Goal: Task Accomplishment & Management: Manage account settings

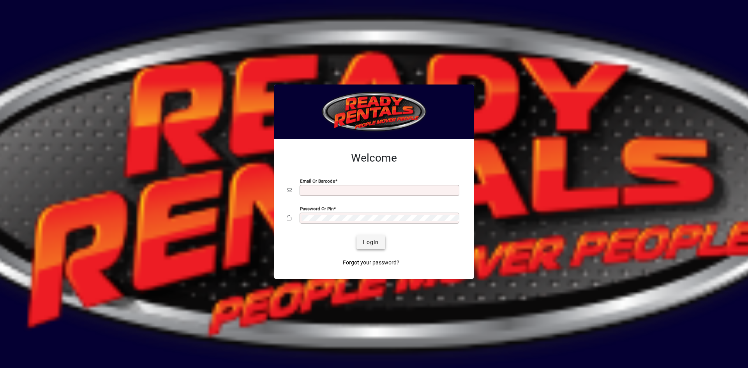
type input "**********"
click at [362, 245] on span "submit" at bounding box center [370, 242] width 28 height 19
